Goal: Task Accomplishment & Management: Manage account settings

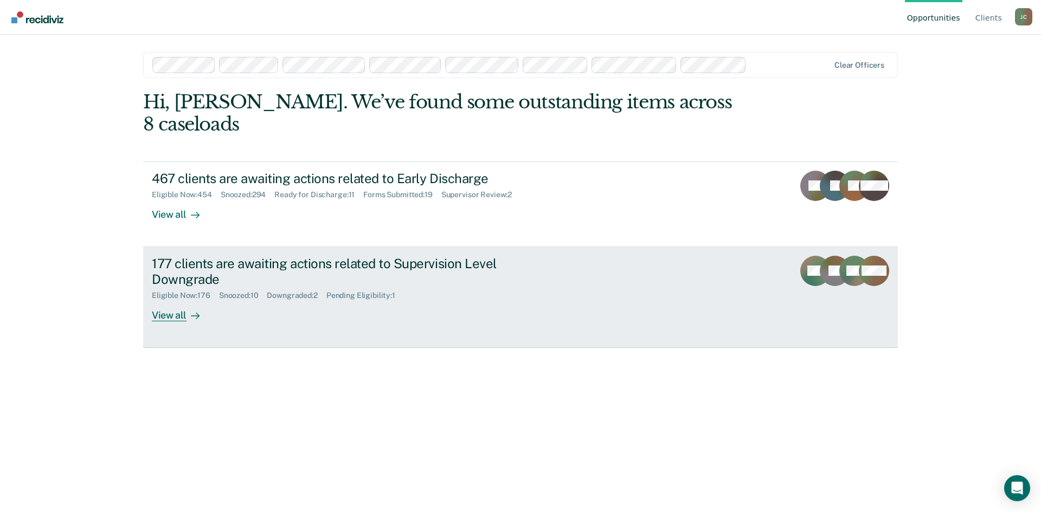
click at [323, 256] on div "177 clients are awaiting actions related to Supervision Level Downgrade" at bounding box center [342, 271] width 381 height 31
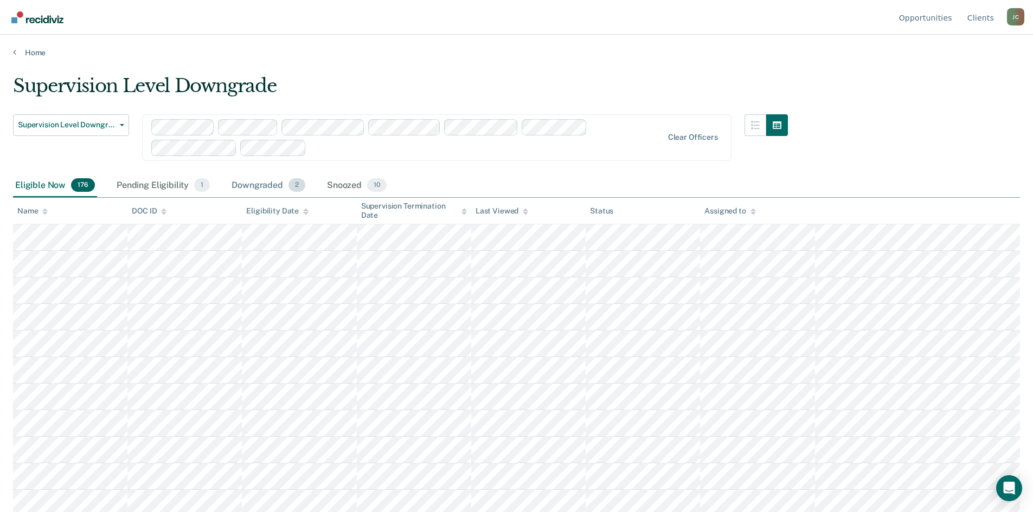
click at [248, 184] on div "Downgraded 2" at bounding box center [268, 186] width 78 height 24
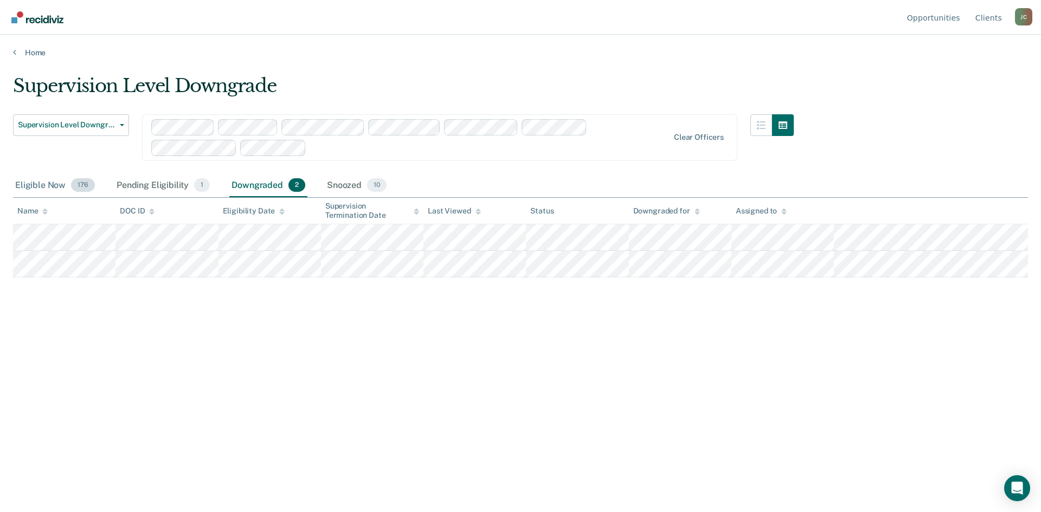
click at [17, 186] on div "Eligible Now 176" at bounding box center [55, 186] width 84 height 24
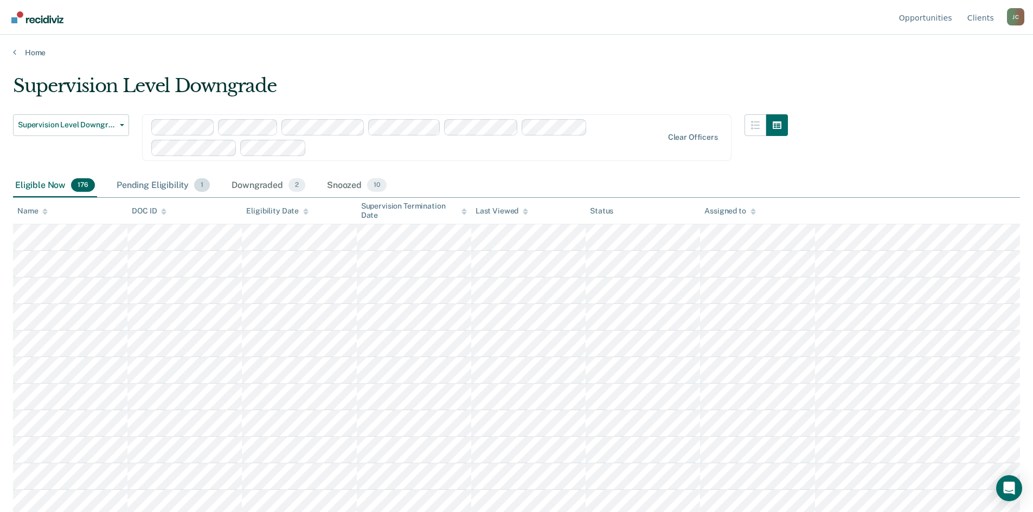
click at [147, 188] on div "Pending Eligibility 1" at bounding box center [163, 186] width 98 height 24
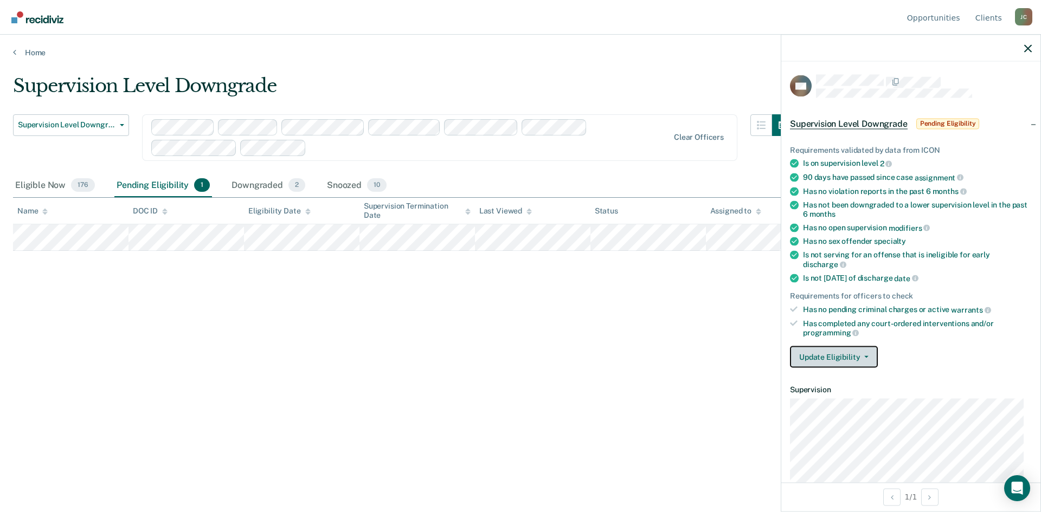
click at [863, 359] on button "Update Eligibility" at bounding box center [834, 358] width 88 height 22
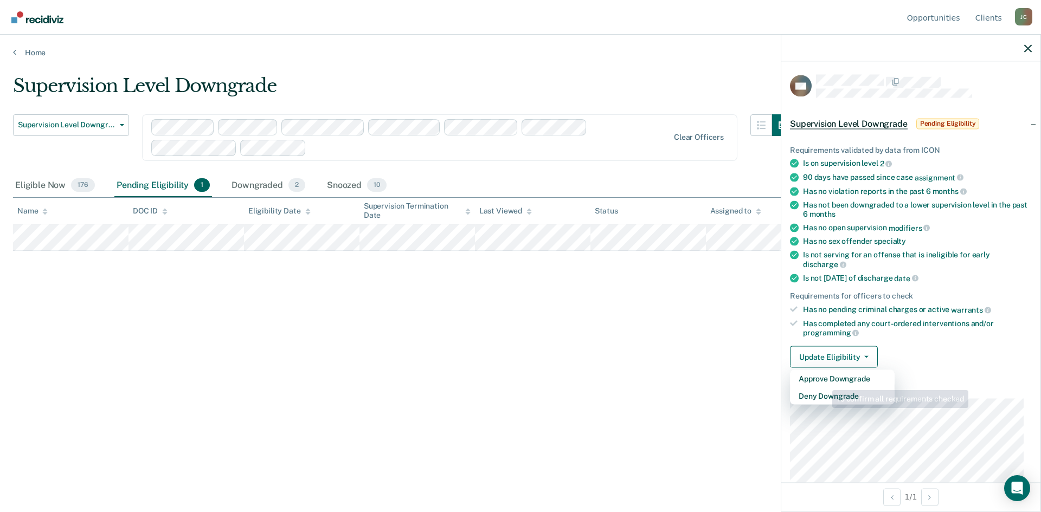
click at [456, 367] on div "Supervision Level Downgrade Supervision Level Downgrade Early Discharge Supervi…" at bounding box center [520, 253] width 1015 height 356
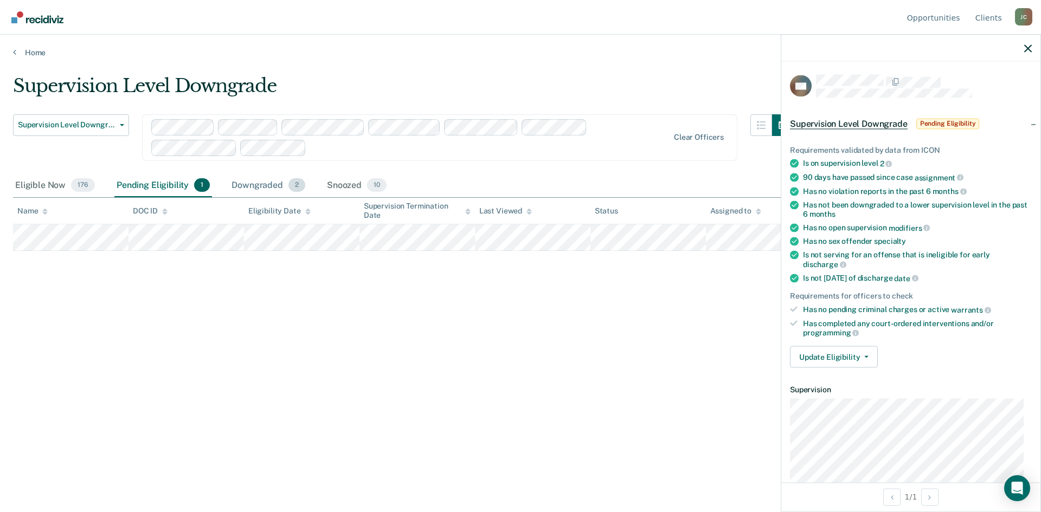
click at [256, 183] on div "Downgraded 2" at bounding box center [268, 186] width 78 height 24
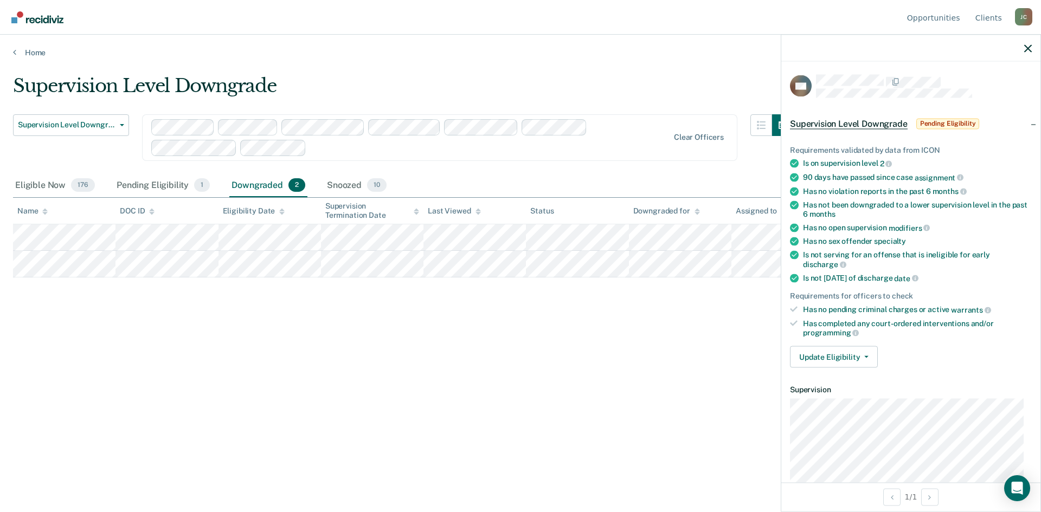
click at [460, 312] on div "Supervision Level Downgrade Supervision Level Downgrade Early Discharge Supervi…" at bounding box center [520, 253] width 1015 height 356
click at [1027, 50] on icon "button" at bounding box center [1028, 48] width 8 height 8
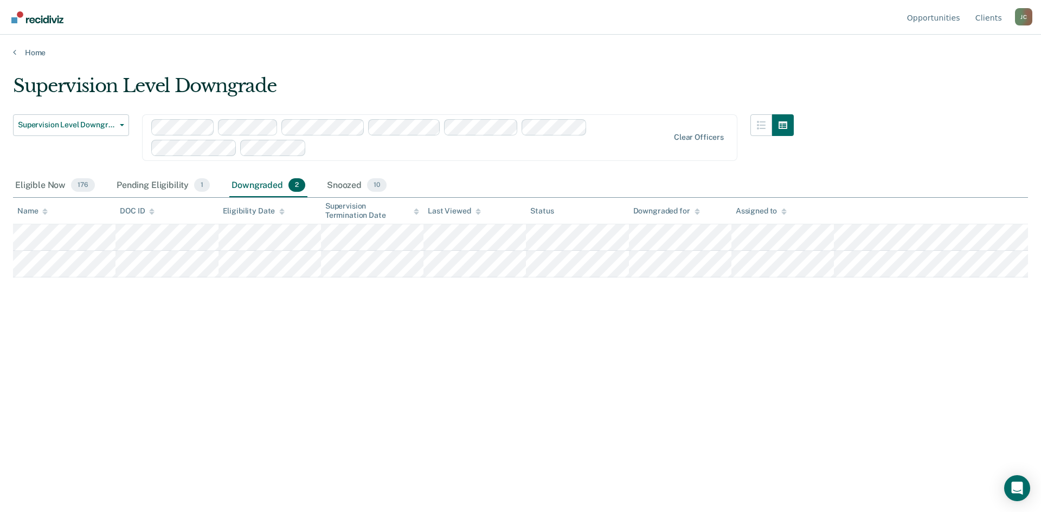
click at [659, 418] on div "Supervision Level Downgrade Supervision Level Downgrade Early Discharge Supervi…" at bounding box center [520, 253] width 1015 height 356
click at [143, 183] on div "Pending Eligibility 1" at bounding box center [163, 186] width 98 height 24
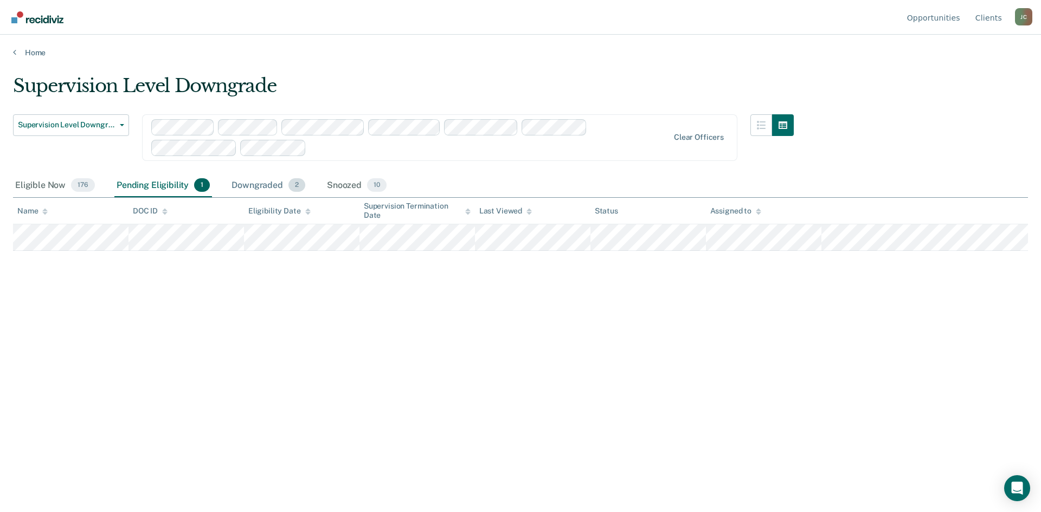
click at [270, 187] on div "Downgraded 2" at bounding box center [268, 186] width 78 height 24
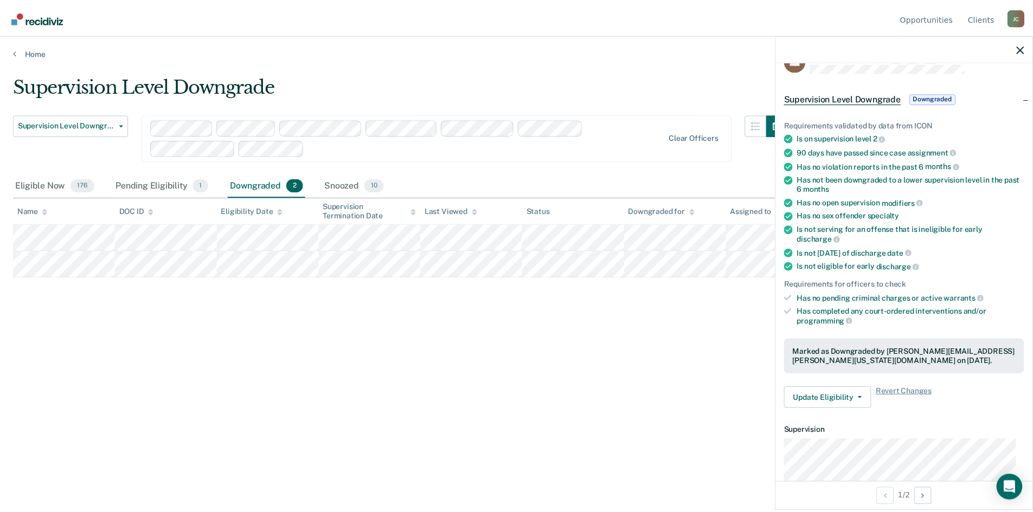
scroll to position [54, 0]
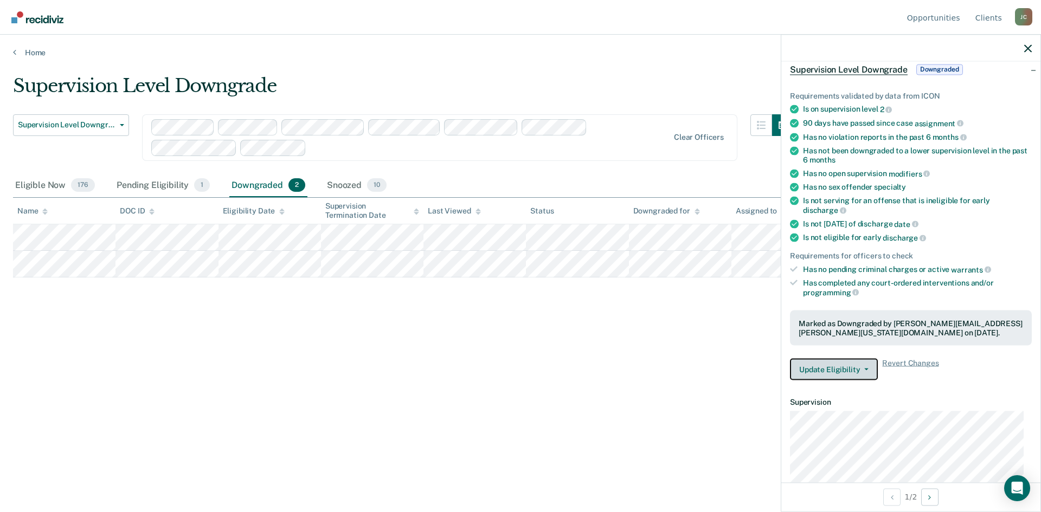
click at [856, 368] on button "Update Eligibility" at bounding box center [834, 370] width 88 height 22
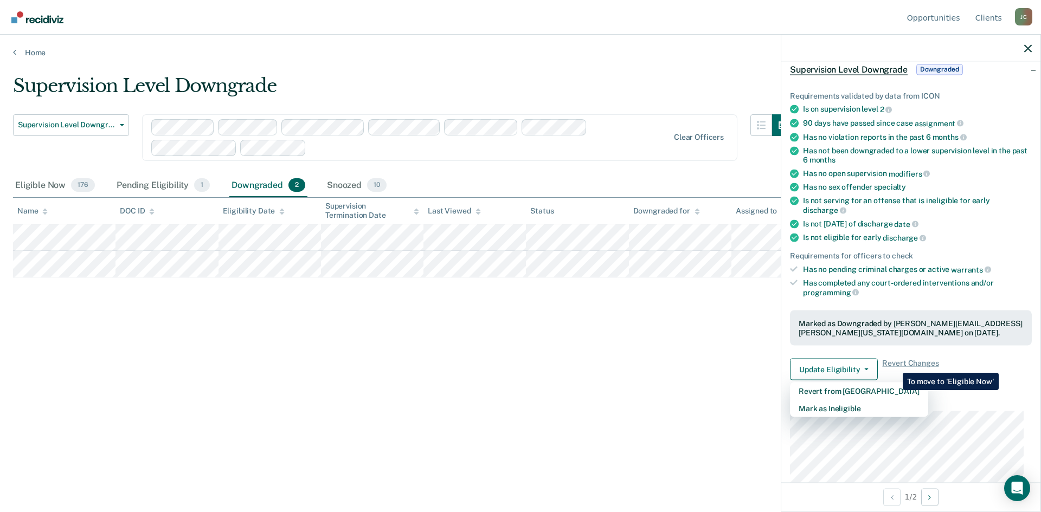
click at [688, 352] on div "Supervision Level Downgrade Supervision Level Downgrade Early Discharge Supervi…" at bounding box center [520, 253] width 1015 height 356
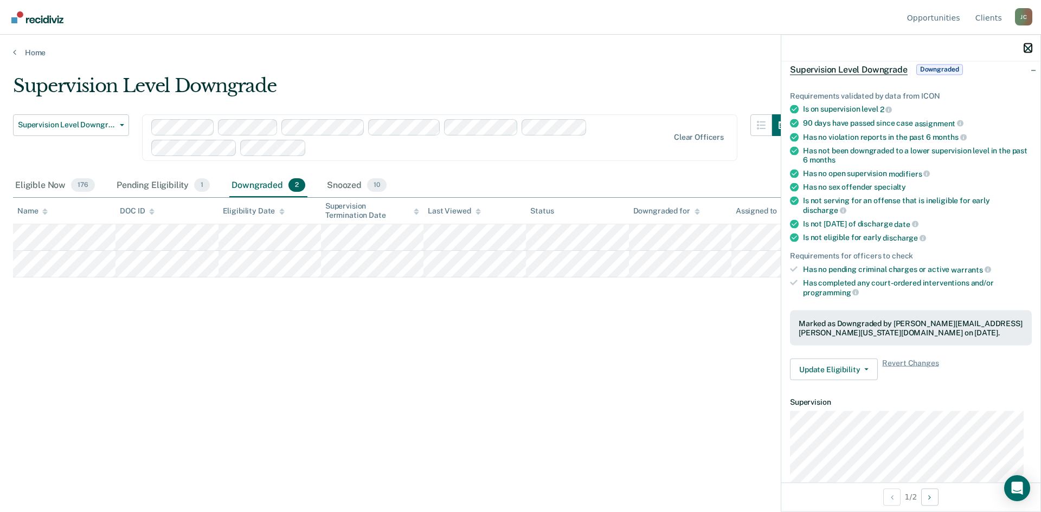
click at [1025, 51] on icon "button" at bounding box center [1028, 48] width 8 height 8
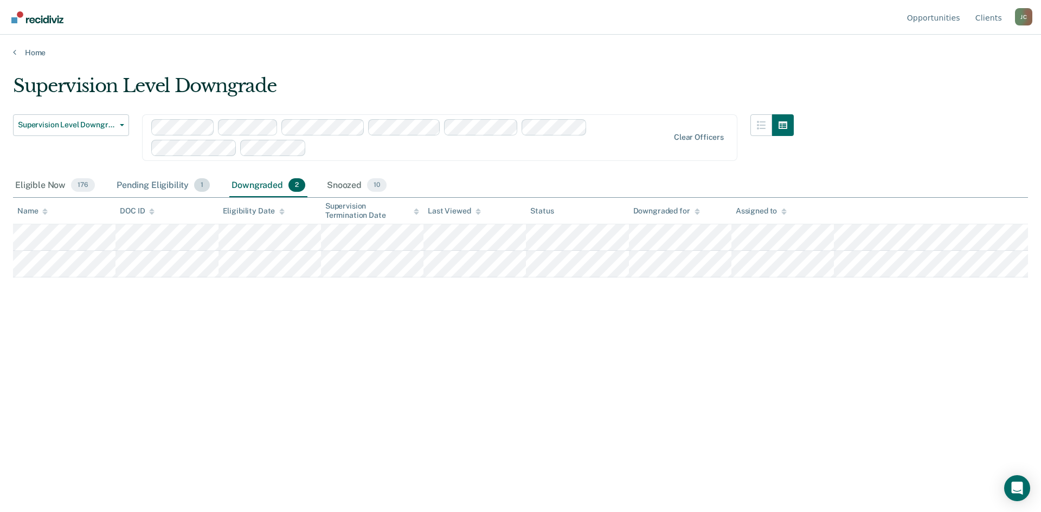
click at [162, 183] on div "Pending Eligibility 1" at bounding box center [163, 186] width 98 height 24
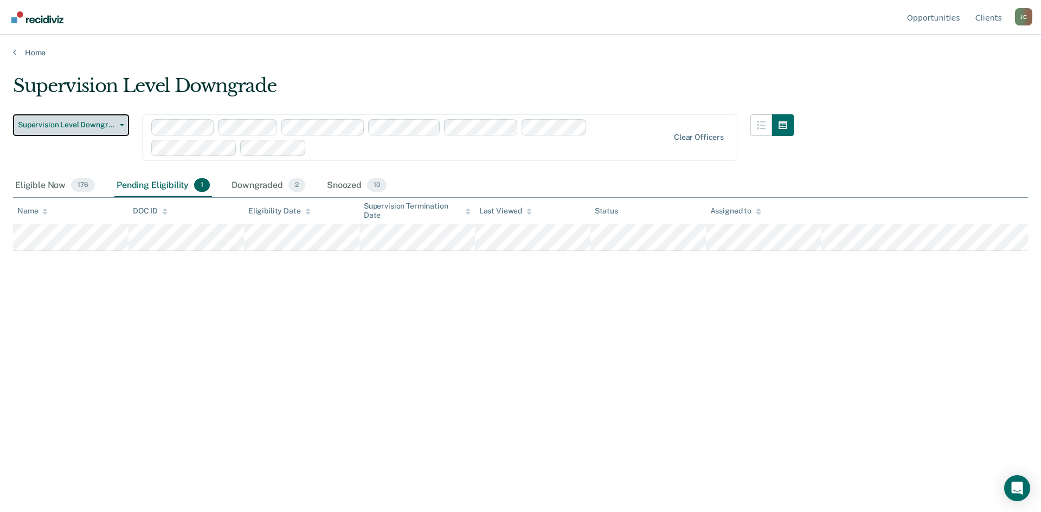
click at [120, 124] on icon "button" at bounding box center [122, 125] width 4 height 2
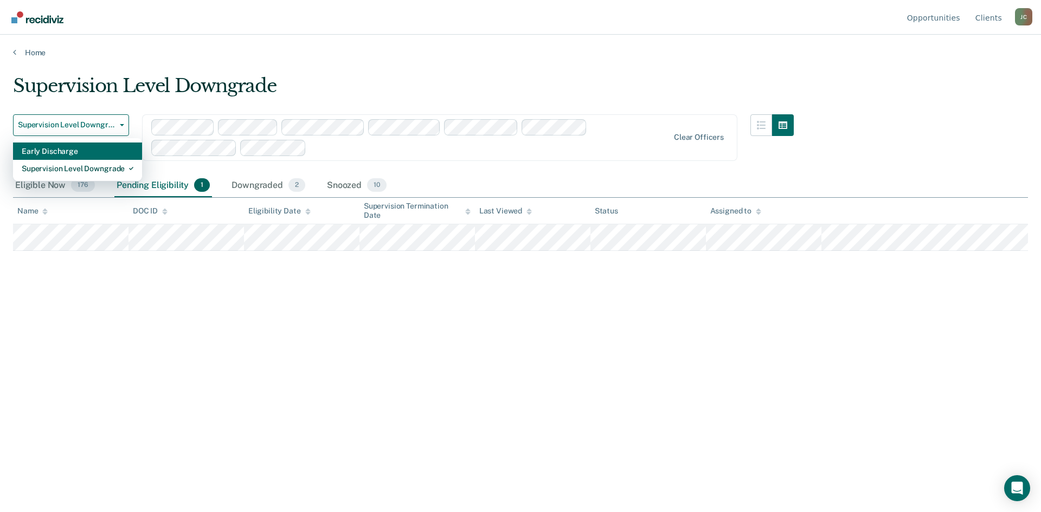
click at [71, 149] on div "Early Discharge" at bounding box center [78, 151] width 112 height 17
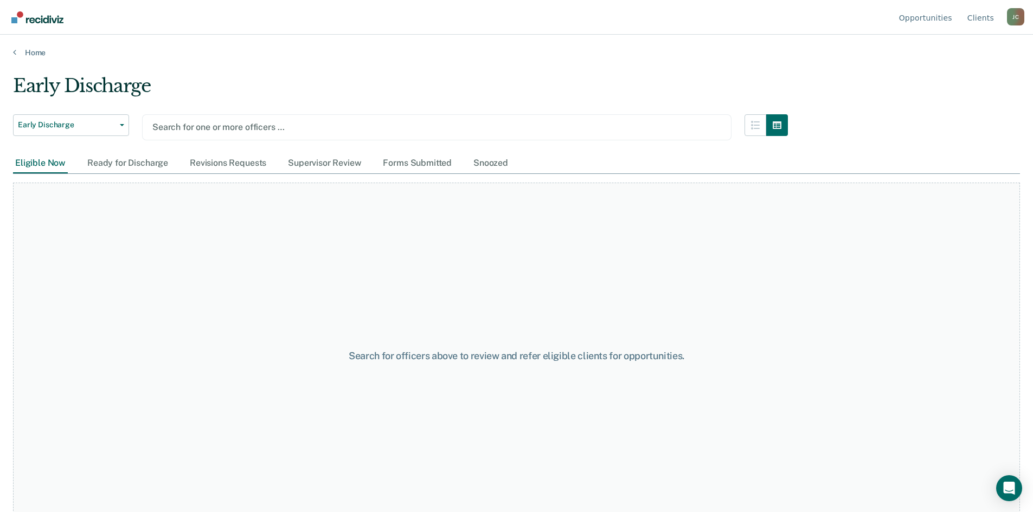
click at [269, 129] on div at bounding box center [436, 127] width 569 height 12
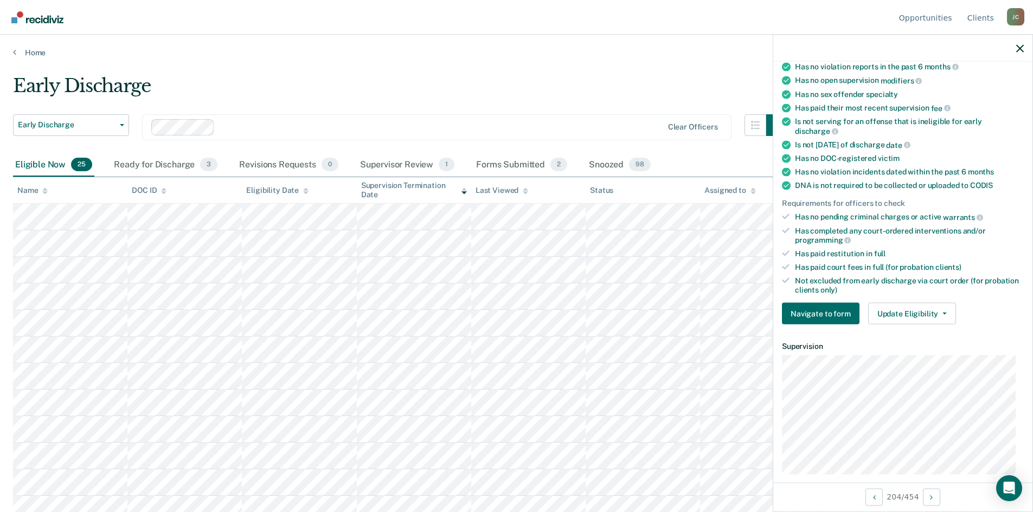
scroll to position [163, 0]
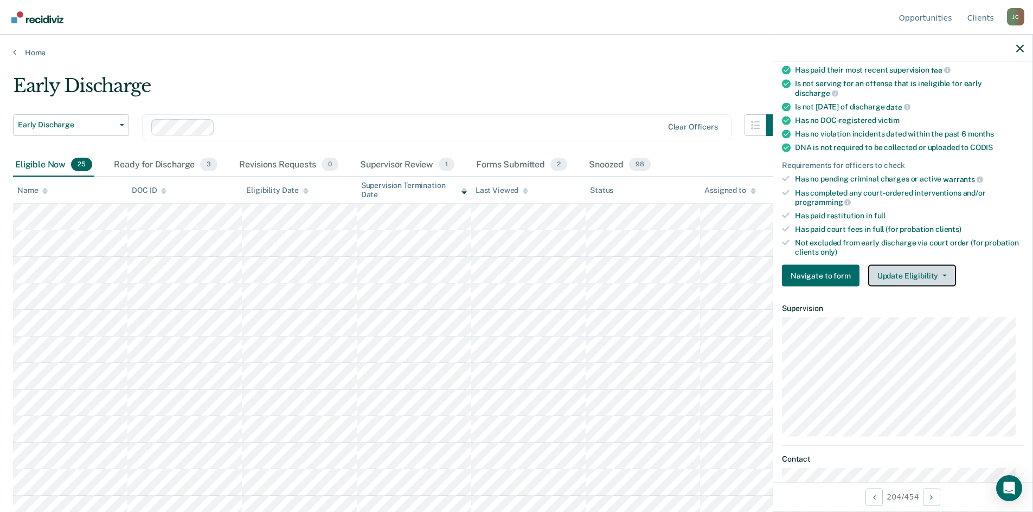
click at [913, 268] on button "Update Eligibility" at bounding box center [912, 276] width 88 height 22
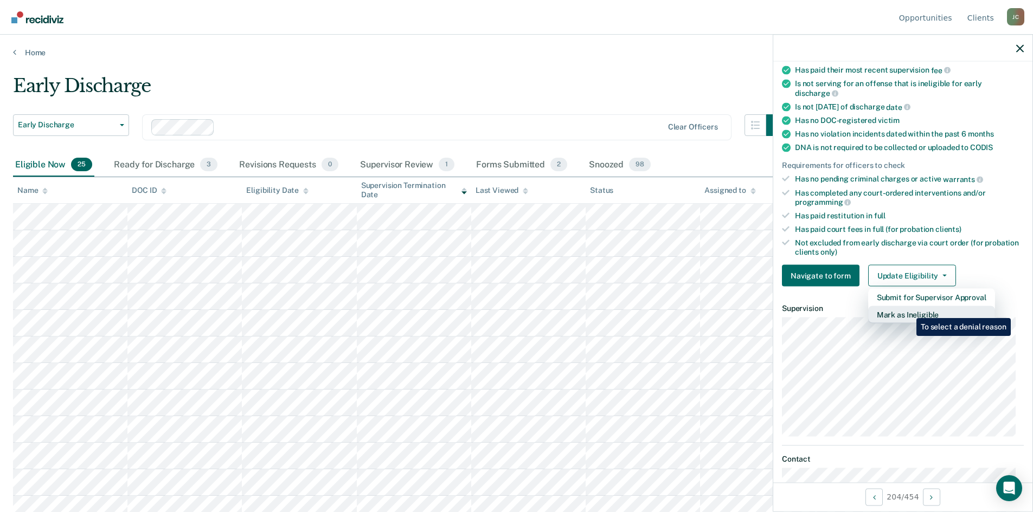
click at [908, 310] on button "Mark as Ineligible" at bounding box center [931, 314] width 127 height 17
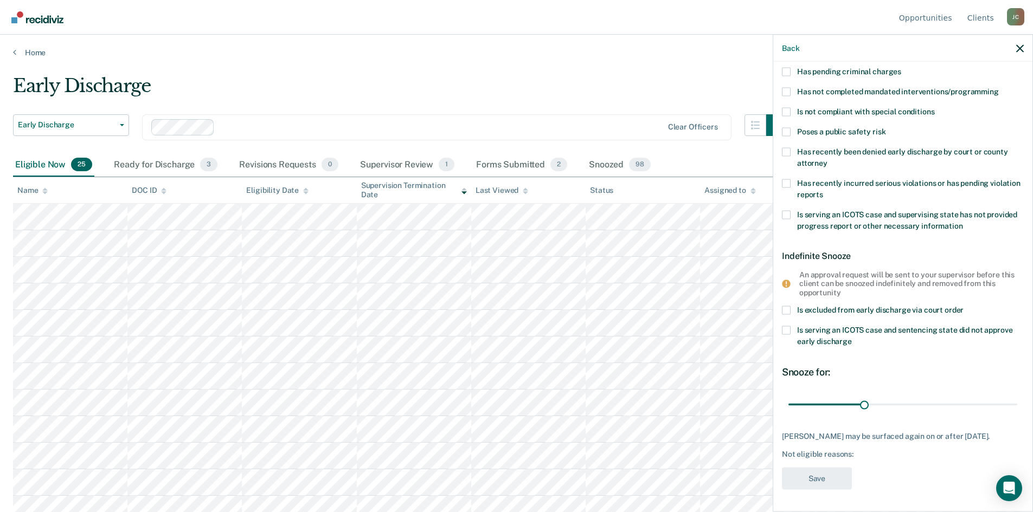
scroll to position [85, 0]
click at [786, 310] on span at bounding box center [786, 311] width 9 height 9
click at [964, 307] on input "Is excluded from early discharge via court order" at bounding box center [964, 307] width 0 height 0
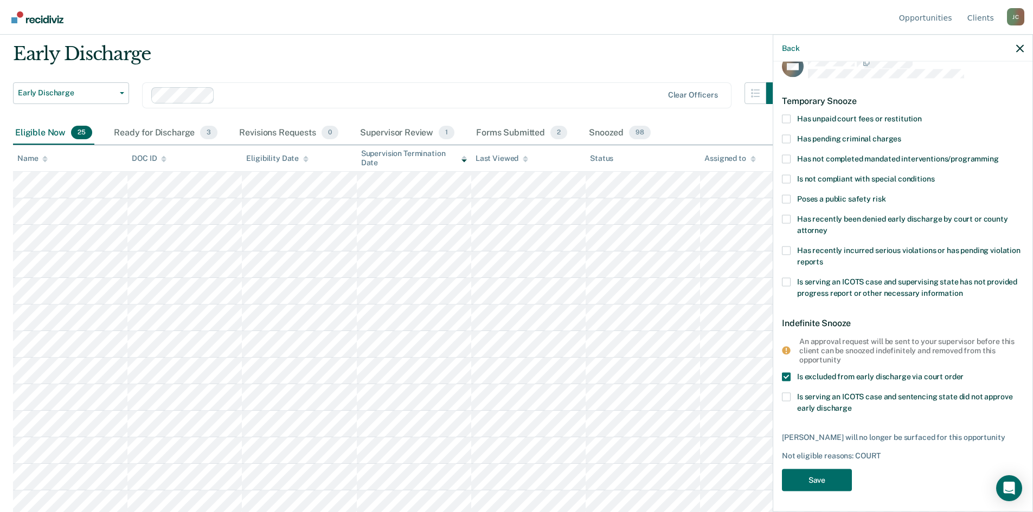
scroll to position [54, 0]
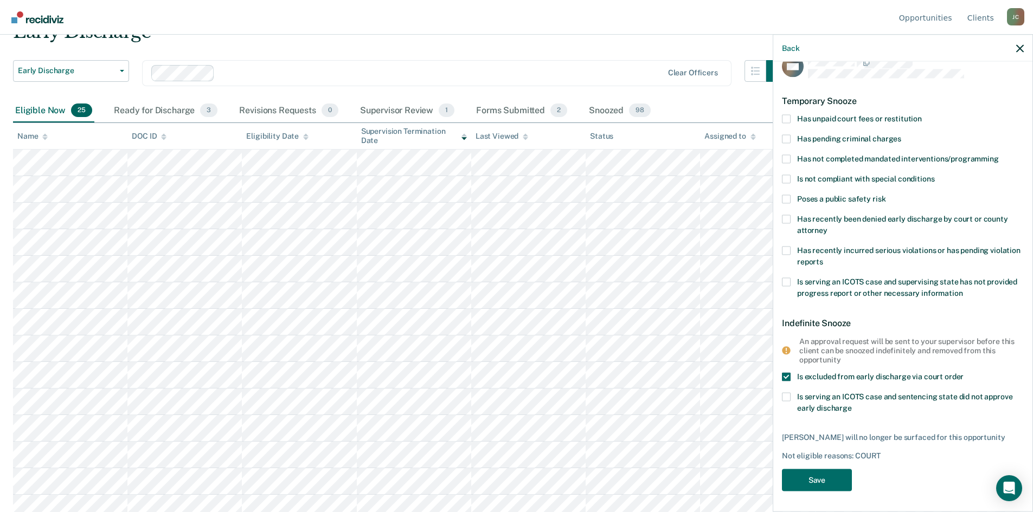
click at [785, 375] on span at bounding box center [786, 377] width 9 height 9
click at [964, 373] on input "Is excluded from early discharge via court order" at bounding box center [964, 373] width 0 height 0
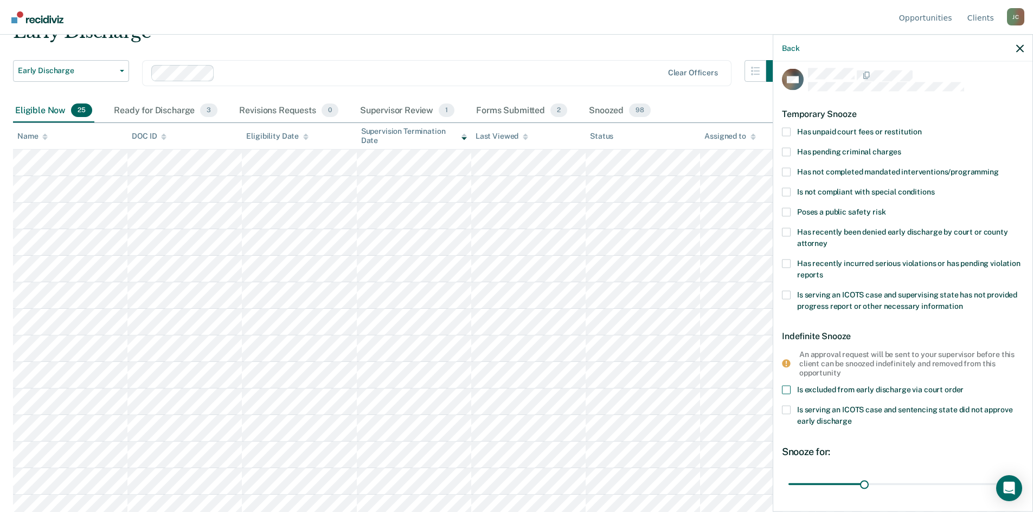
scroll to position [0, 0]
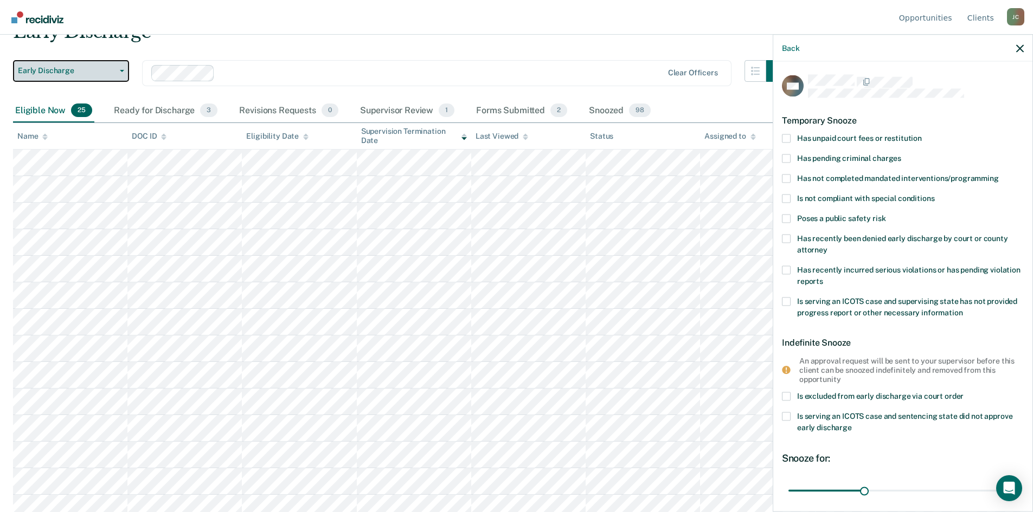
click at [118, 71] on span "button" at bounding box center [120, 71] width 9 height 2
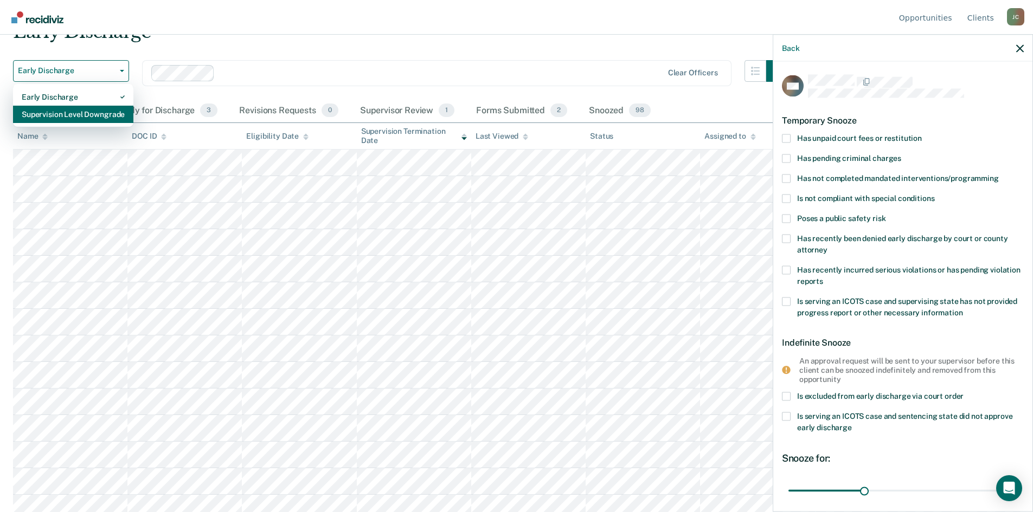
click at [99, 115] on div "Supervision Level Downgrade" at bounding box center [73, 114] width 103 height 17
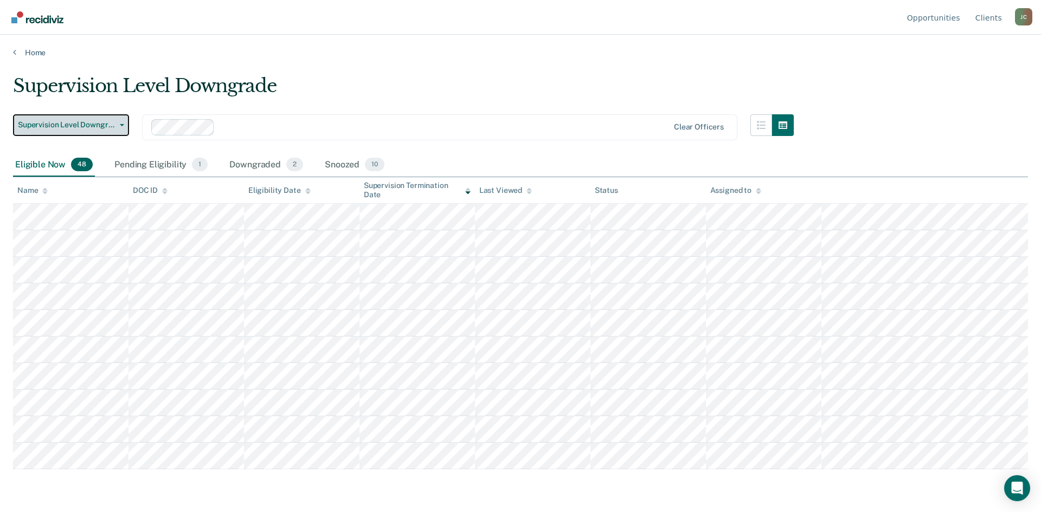
click at [123, 126] on button "Supervision Level Downgrade" at bounding box center [71, 125] width 116 height 22
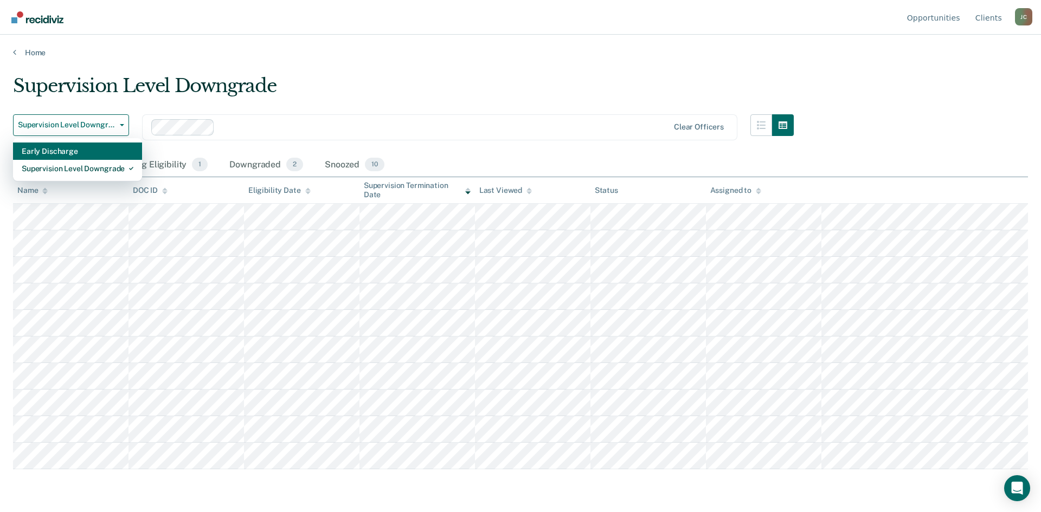
click at [121, 149] on div "Early Discharge" at bounding box center [78, 151] width 112 height 17
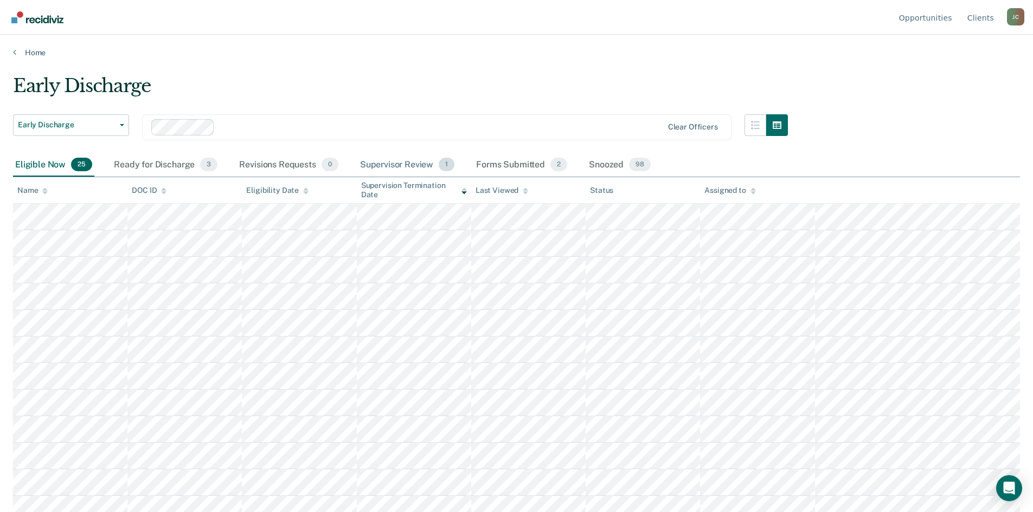
click at [413, 159] on div "Supervisor Review 1" at bounding box center [407, 165] width 99 height 24
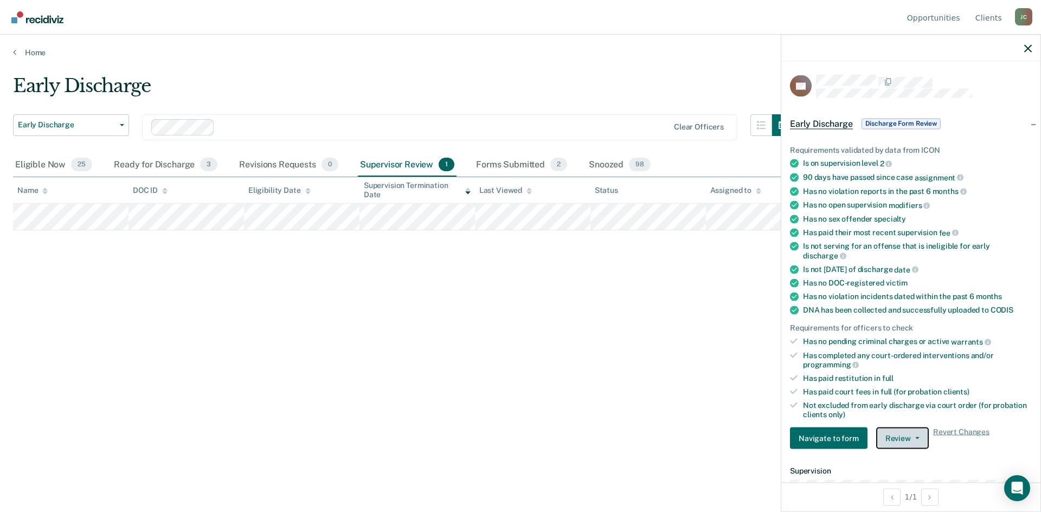
click at [905, 438] on button "Review" at bounding box center [902, 439] width 53 height 22
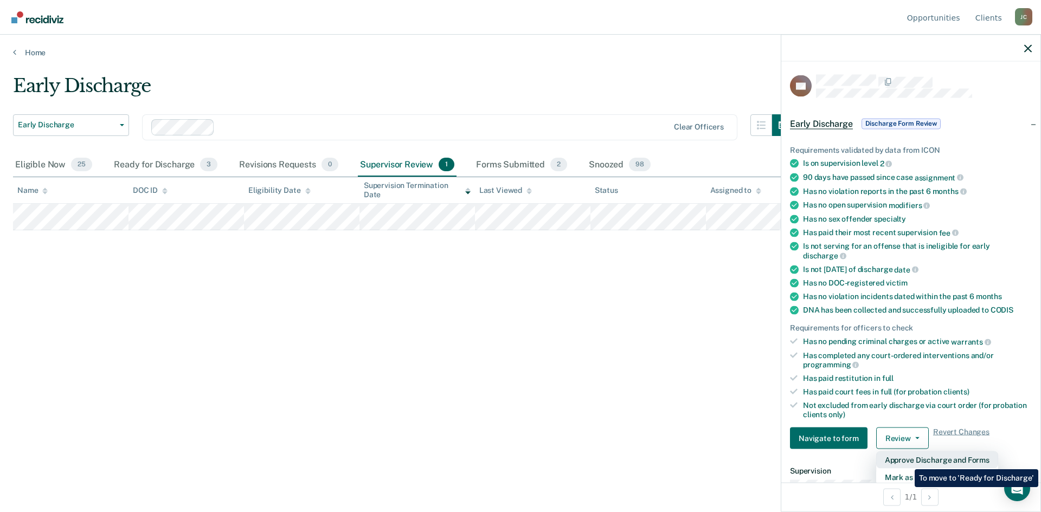
click at [907, 461] on button "Approve Discharge and Forms" at bounding box center [937, 460] width 122 height 17
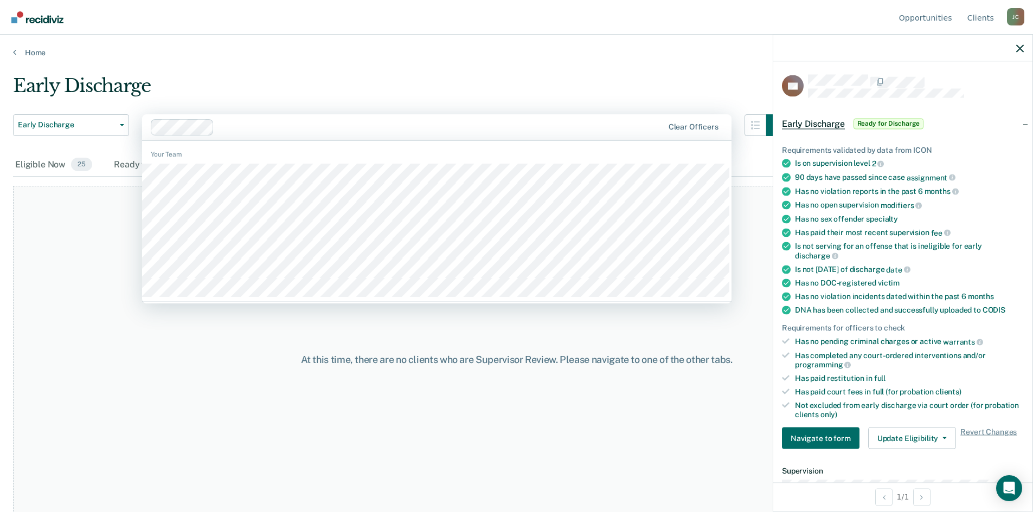
click at [253, 121] on div at bounding box center [441, 127] width 445 height 12
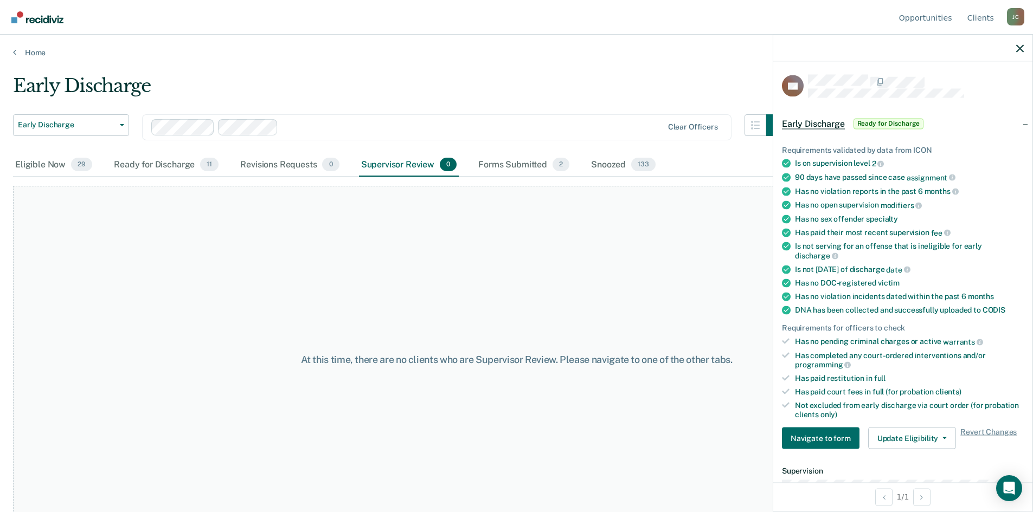
click at [324, 126] on div at bounding box center [473, 127] width 380 height 12
click at [459, 124] on div at bounding box center [515, 127] width 293 height 12
click at [496, 126] on div at bounding box center [553, 127] width 217 height 12
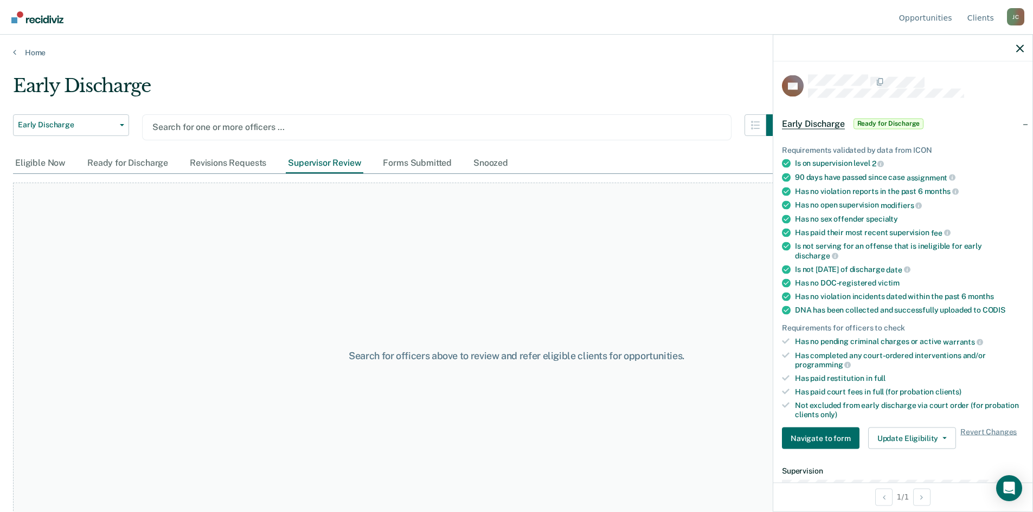
click at [568, 124] on div at bounding box center [436, 127] width 569 height 12
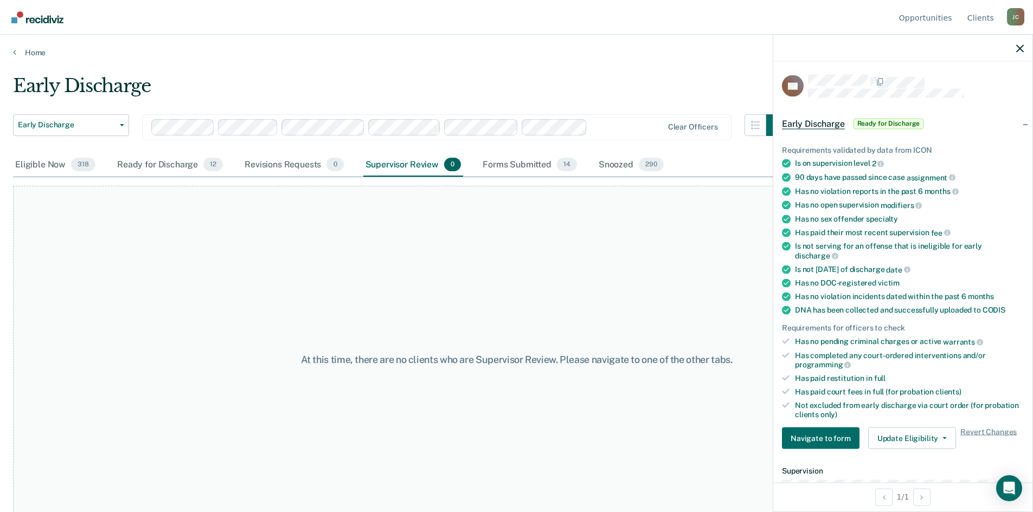
click at [643, 127] on div at bounding box center [627, 127] width 71 height 12
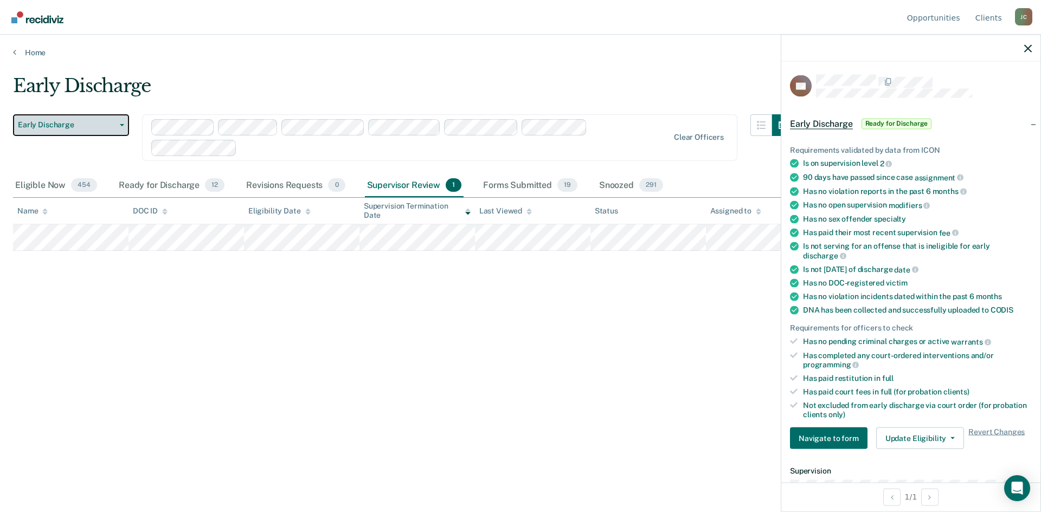
click at [124, 123] on button "Early Discharge" at bounding box center [71, 125] width 116 height 22
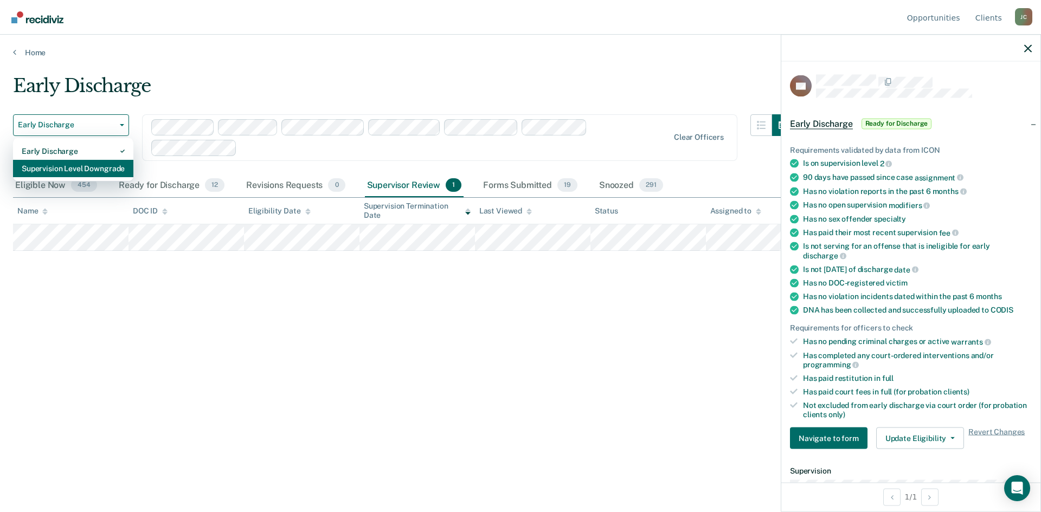
click at [106, 170] on div "Supervision Level Downgrade" at bounding box center [73, 168] width 103 height 17
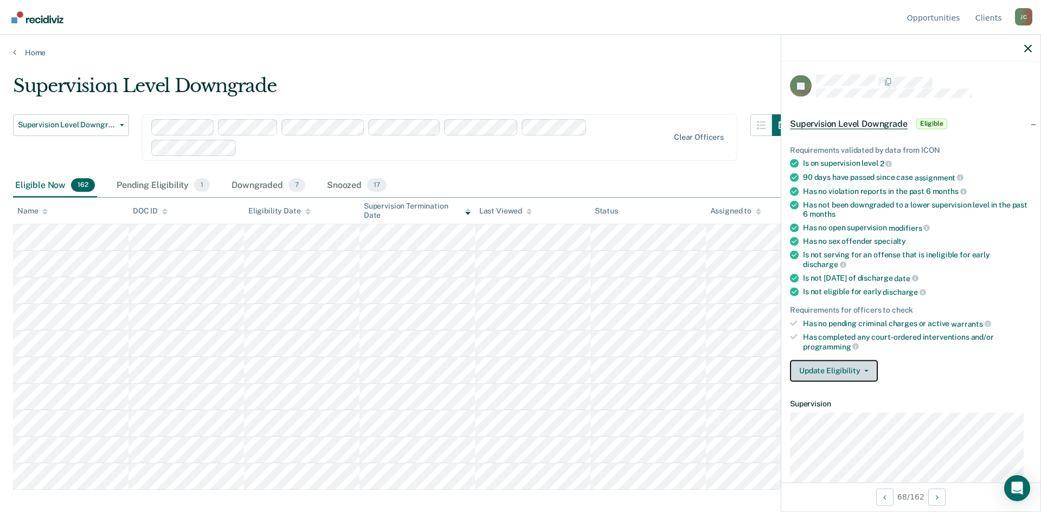
click at [861, 368] on button "Update Eligibility" at bounding box center [834, 371] width 88 height 22
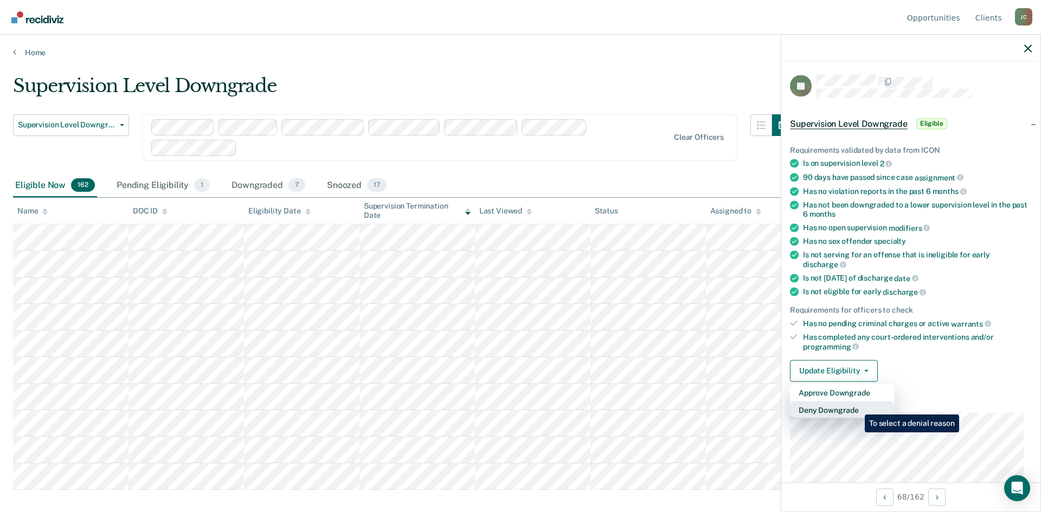
click at [857, 407] on button "Deny Downgrade" at bounding box center [842, 409] width 105 height 17
